Goal: Navigation & Orientation: Understand site structure

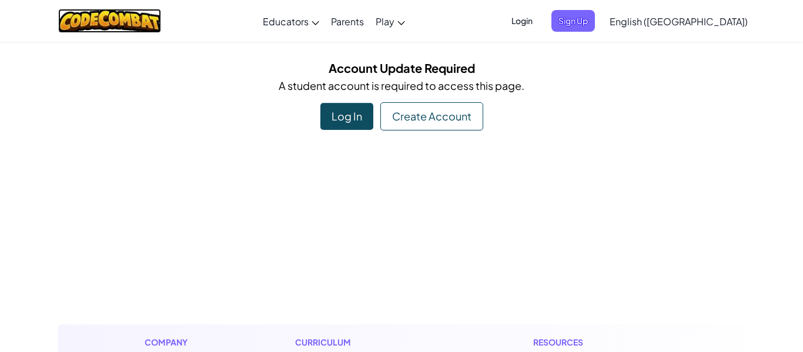
click at [142, 25] on img at bounding box center [109, 21] width 103 height 24
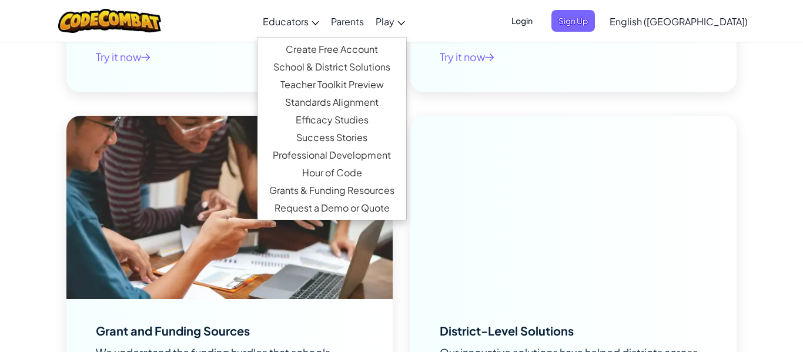
scroll to position [4207, 0]
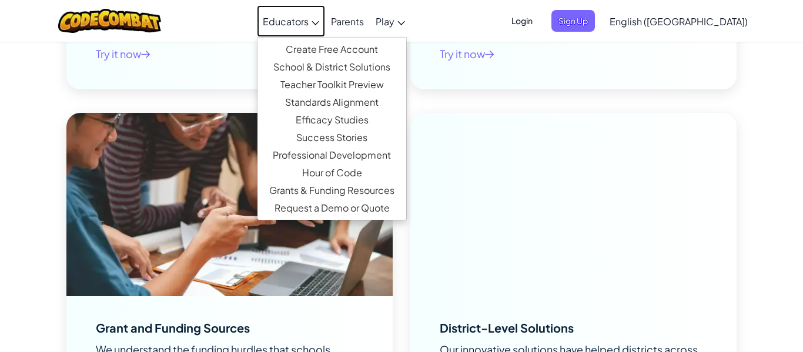
click at [314, 28] on link "Educators" at bounding box center [291, 21] width 68 height 32
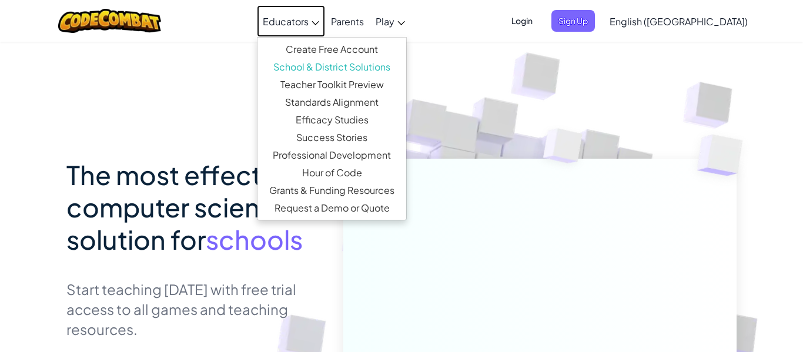
click at [325, 25] on link "Educators" at bounding box center [291, 21] width 68 height 32
click at [370, 21] on link "Parents" at bounding box center [347, 21] width 45 height 32
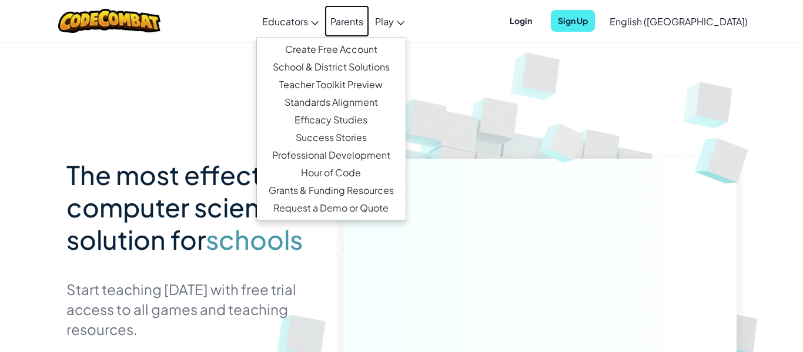
click at [369, 21] on link "Parents" at bounding box center [346, 21] width 45 height 32
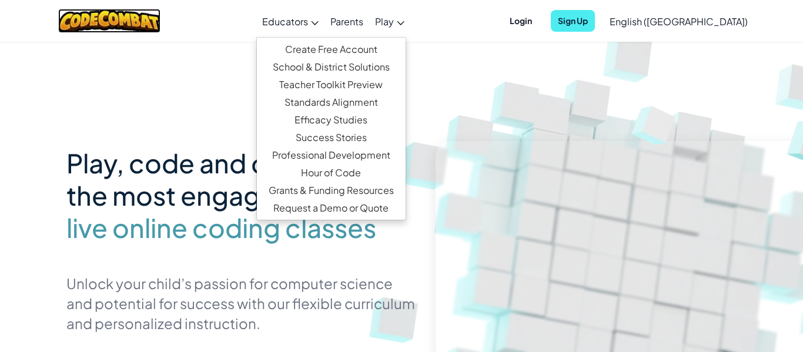
click at [148, 17] on img at bounding box center [109, 21] width 103 height 24
